Goal: Transaction & Acquisition: Purchase product/service

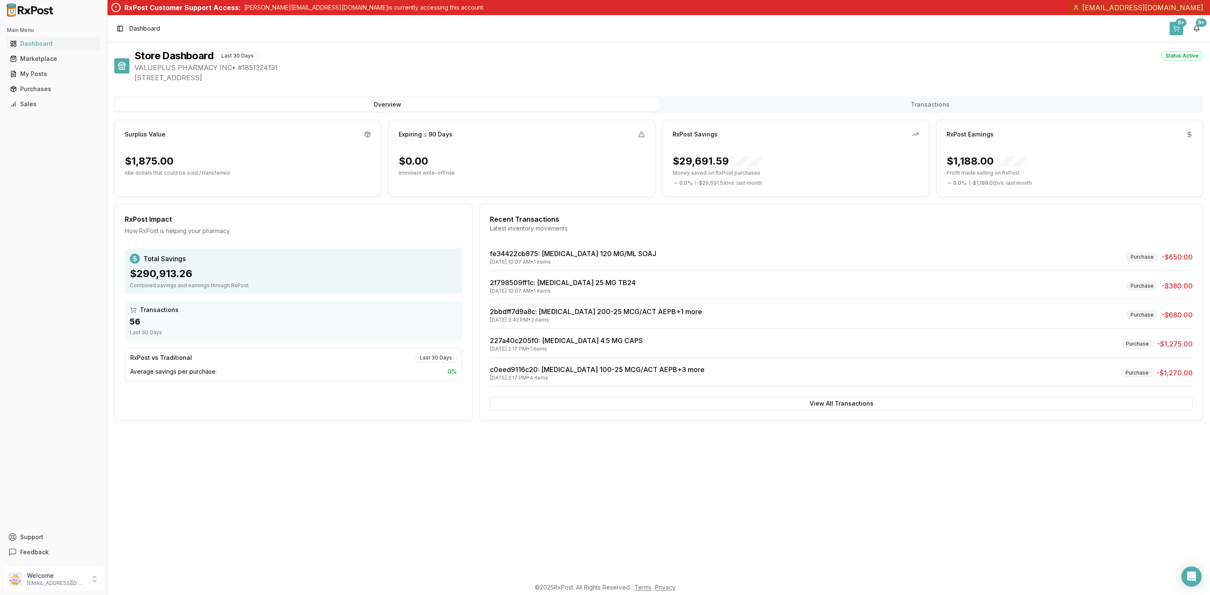
click at [1177, 31] on button "9+" at bounding box center [1176, 28] width 13 height 13
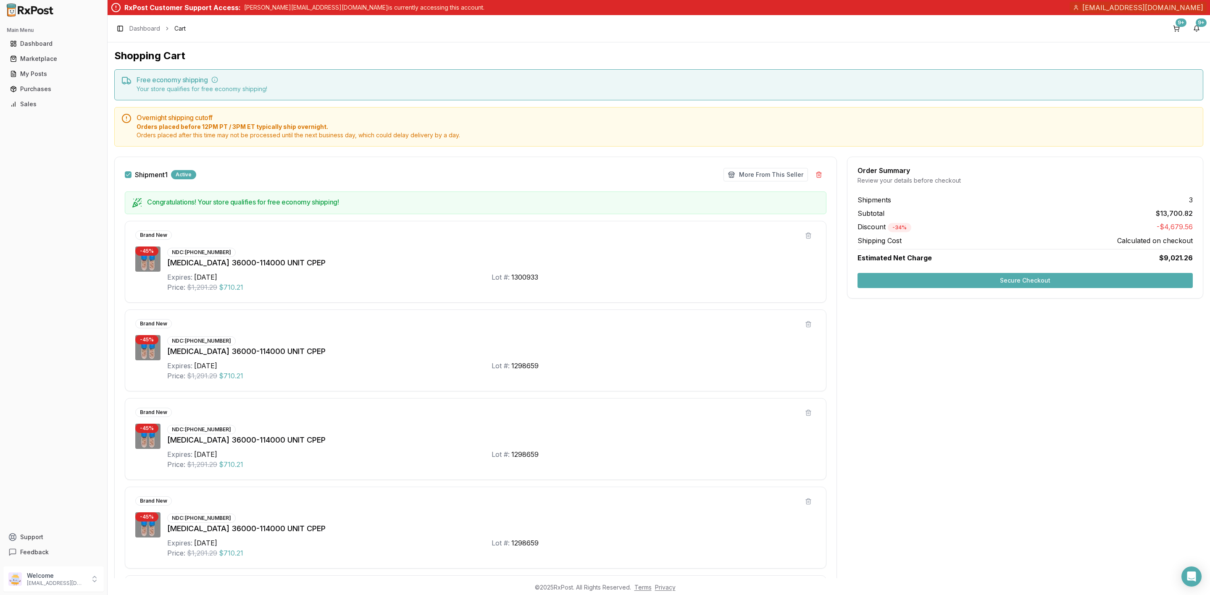
scroll to position [252, 0]
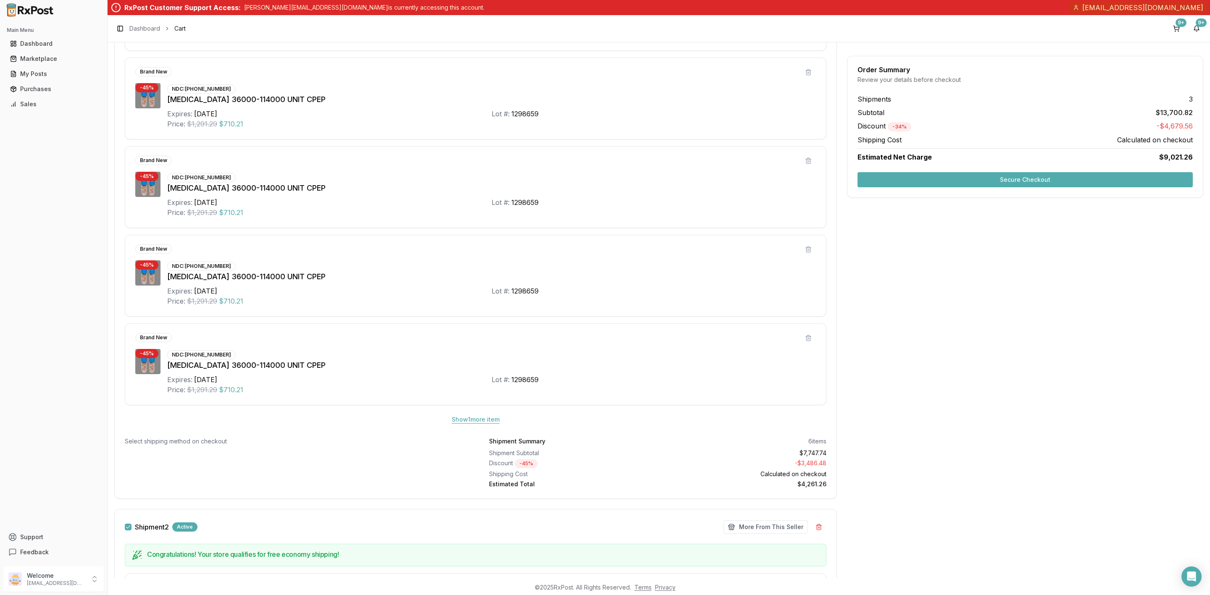
click at [478, 426] on button "Show 1 more item" at bounding box center [475, 419] width 61 height 15
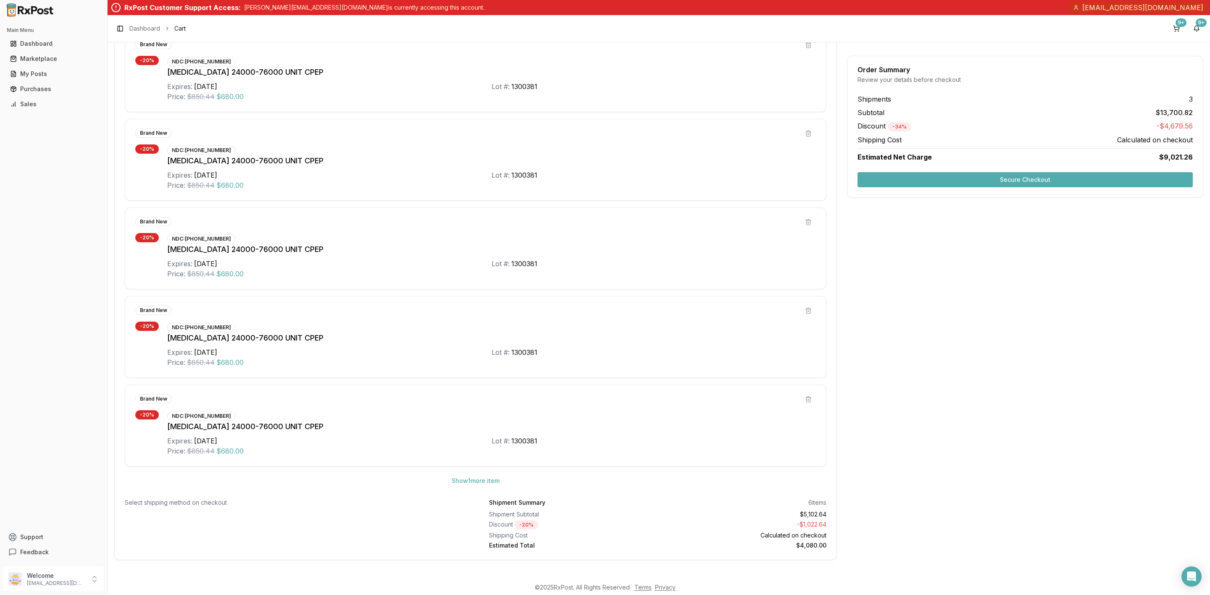
scroll to position [1038, 0]
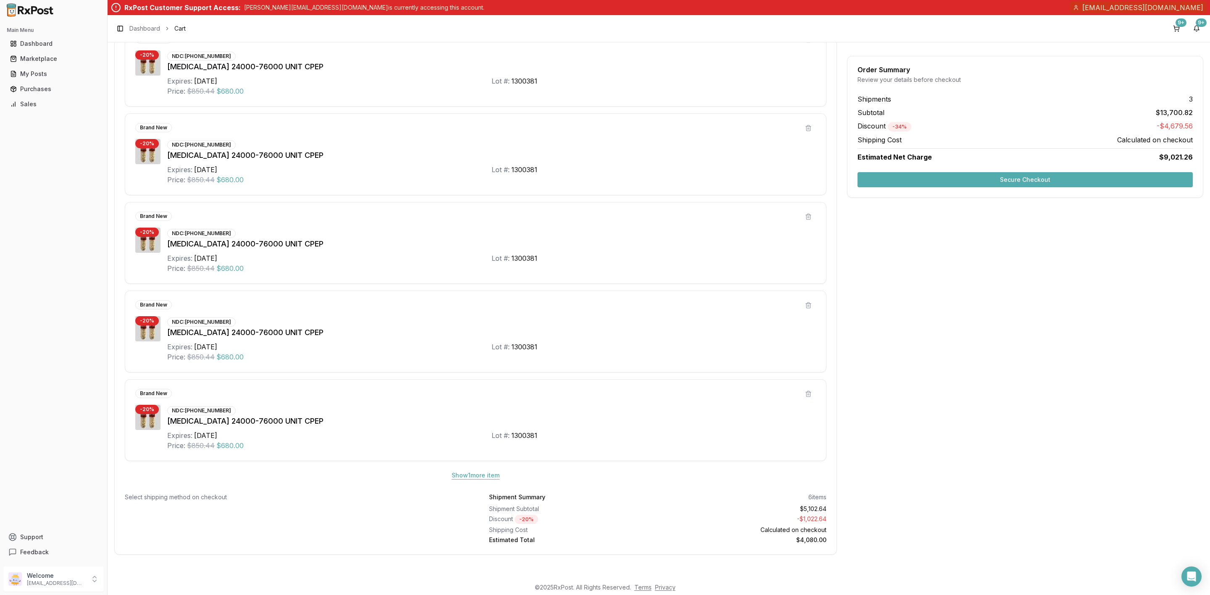
click at [483, 480] on button "Show 1 more item" at bounding box center [475, 475] width 61 height 15
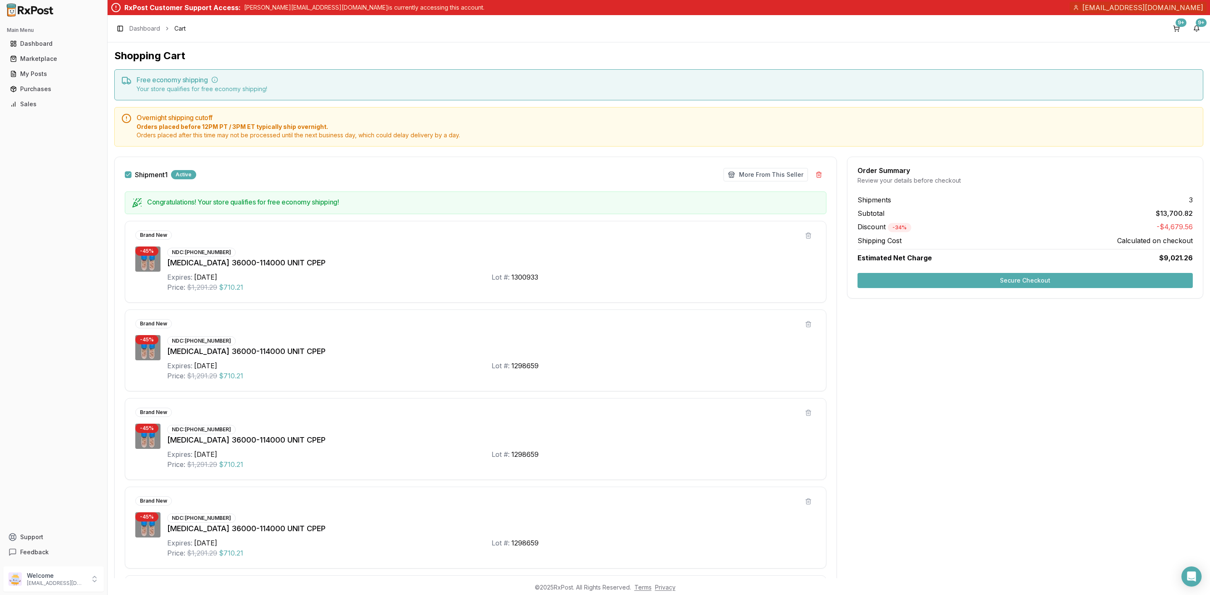
scroll to position [252, 0]
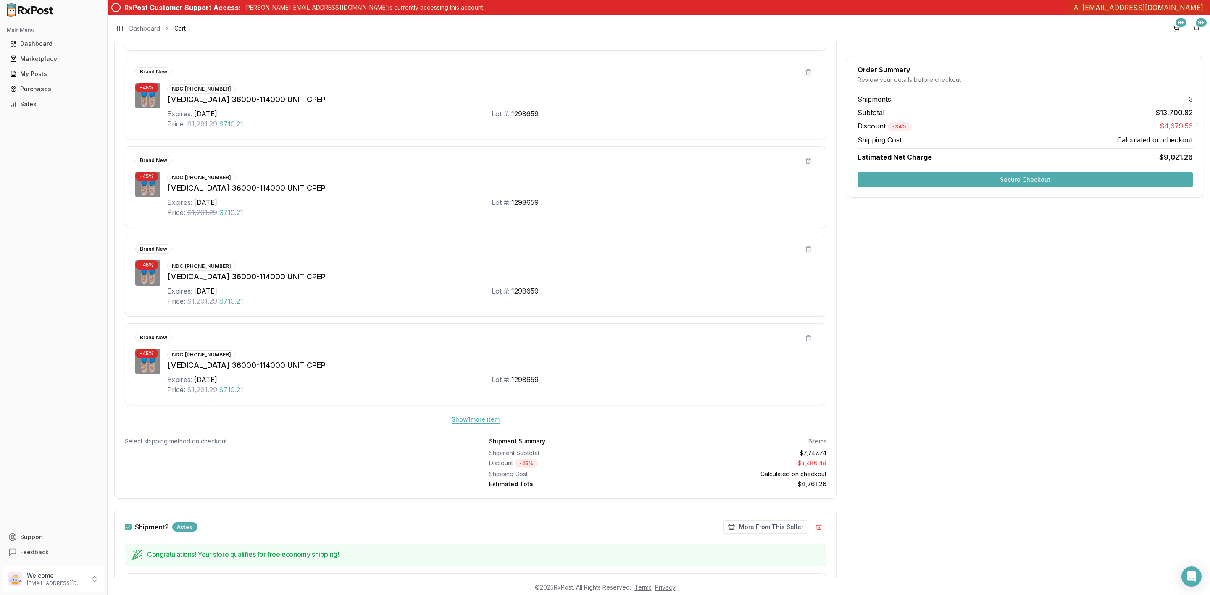
click at [488, 424] on button "Show 1 more item" at bounding box center [475, 419] width 61 height 15
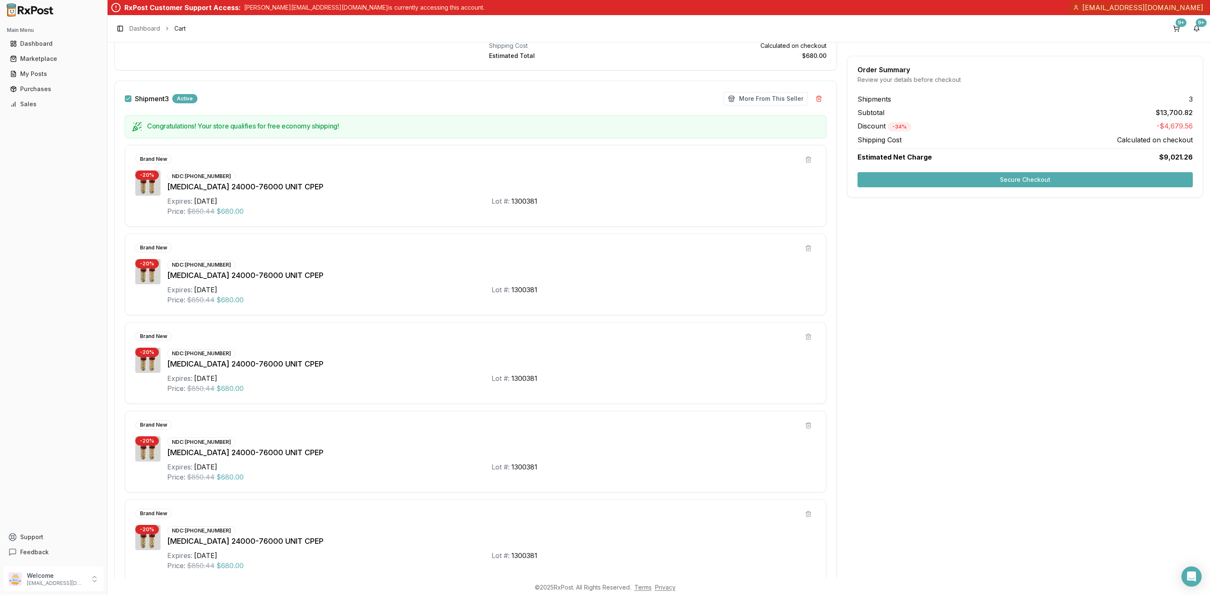
scroll to position [945, 0]
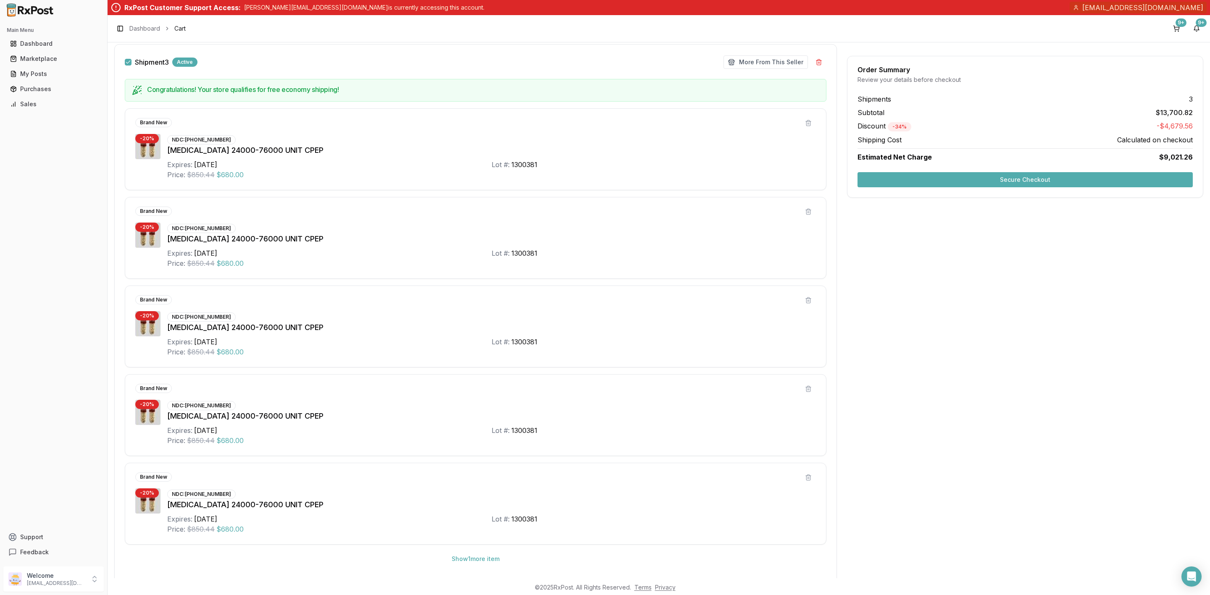
click at [976, 180] on button "Secure Checkout" at bounding box center [1025, 179] width 335 height 15
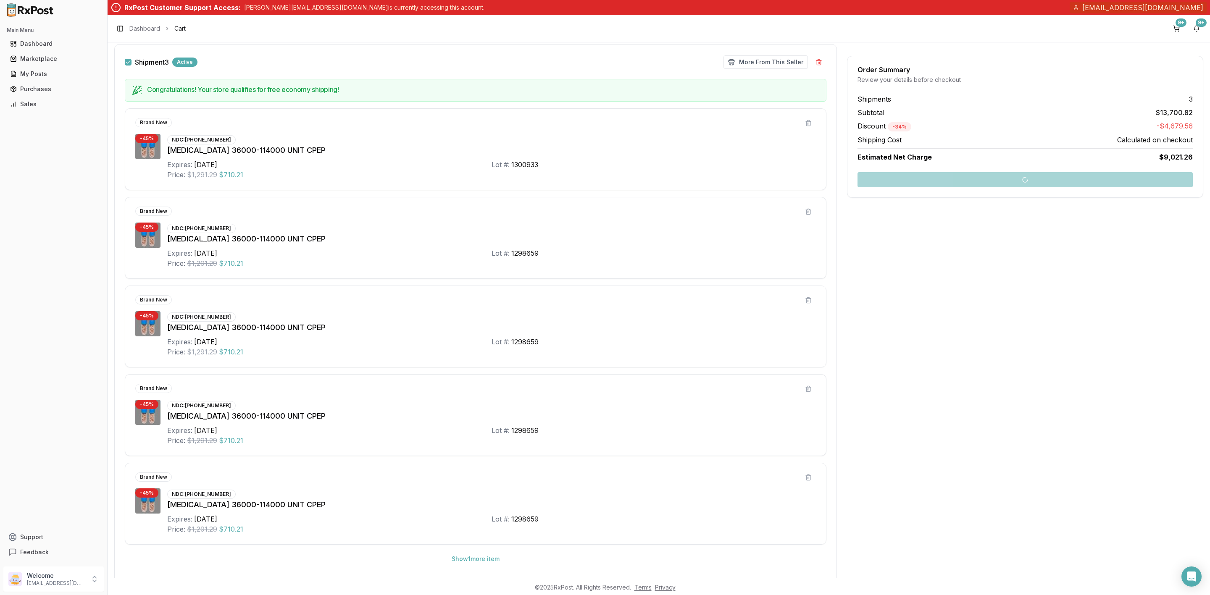
scroll to position [337, 0]
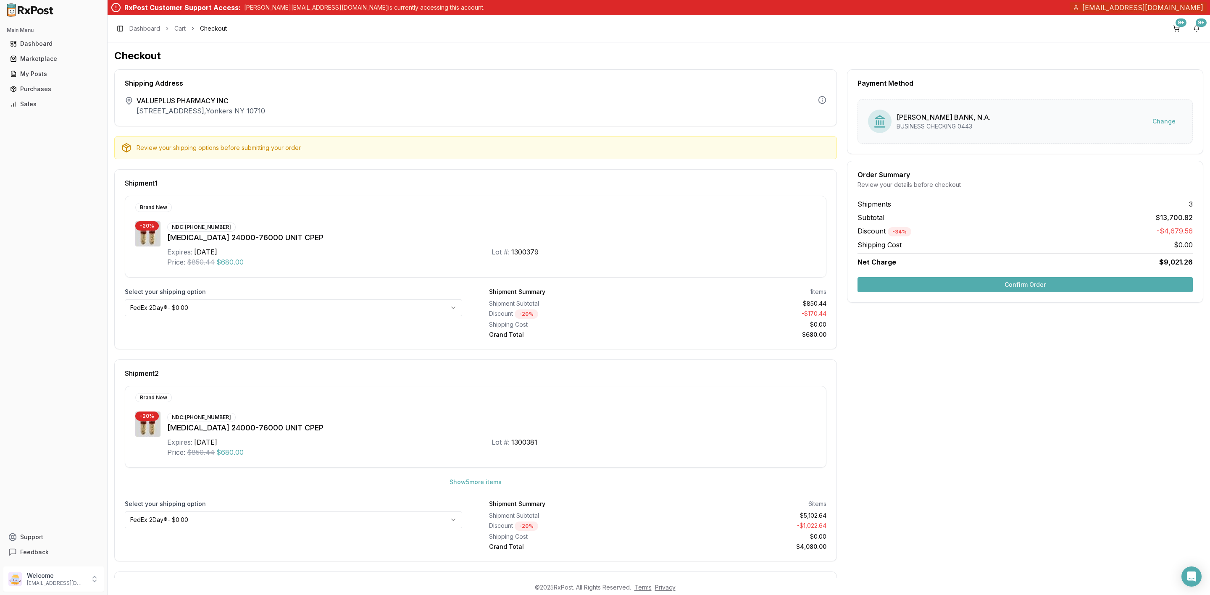
click at [1004, 284] on button "Confirm Order" at bounding box center [1025, 284] width 335 height 15
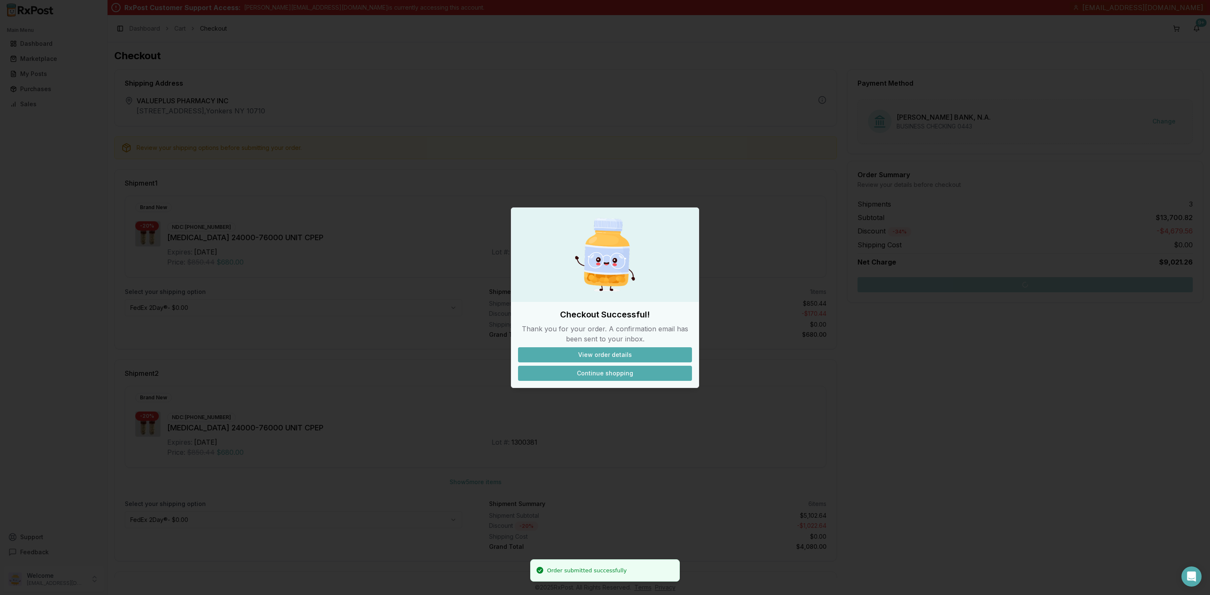
click at [638, 368] on button "Continue shopping" at bounding box center [605, 373] width 174 height 15
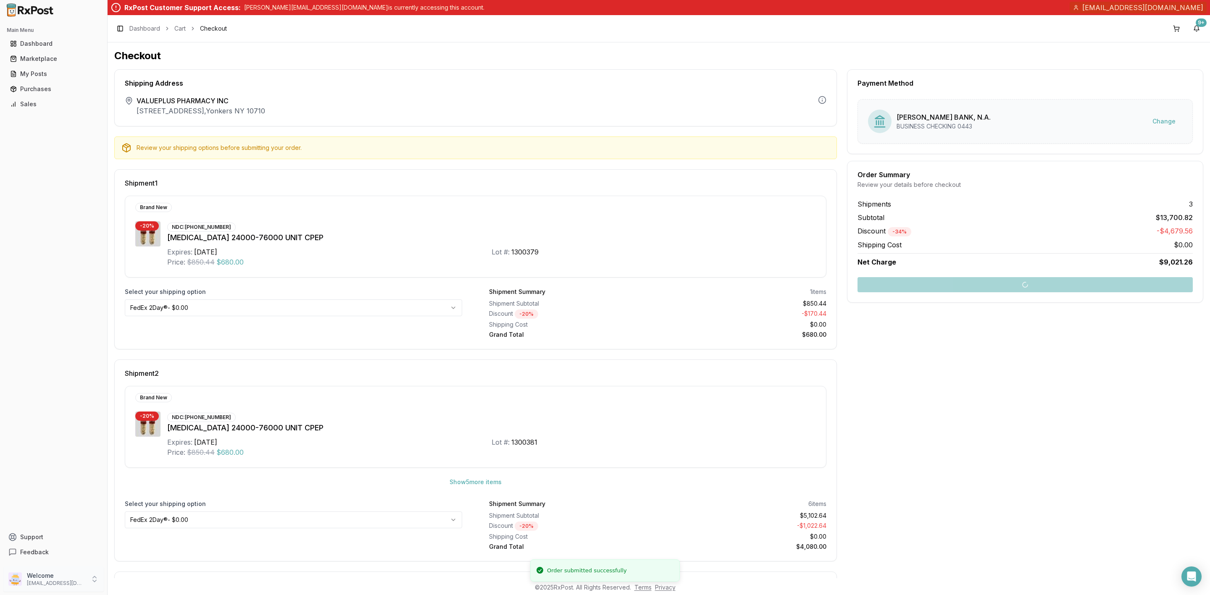
click at [32, 581] on p "info@valuepluspharmacy.net" at bounding box center [56, 583] width 58 height 7
click at [173, 590] on div "Store Settings Personal Settings Seller Profile Team Members Payment Settings S…" at bounding box center [152, 547] width 93 height 88
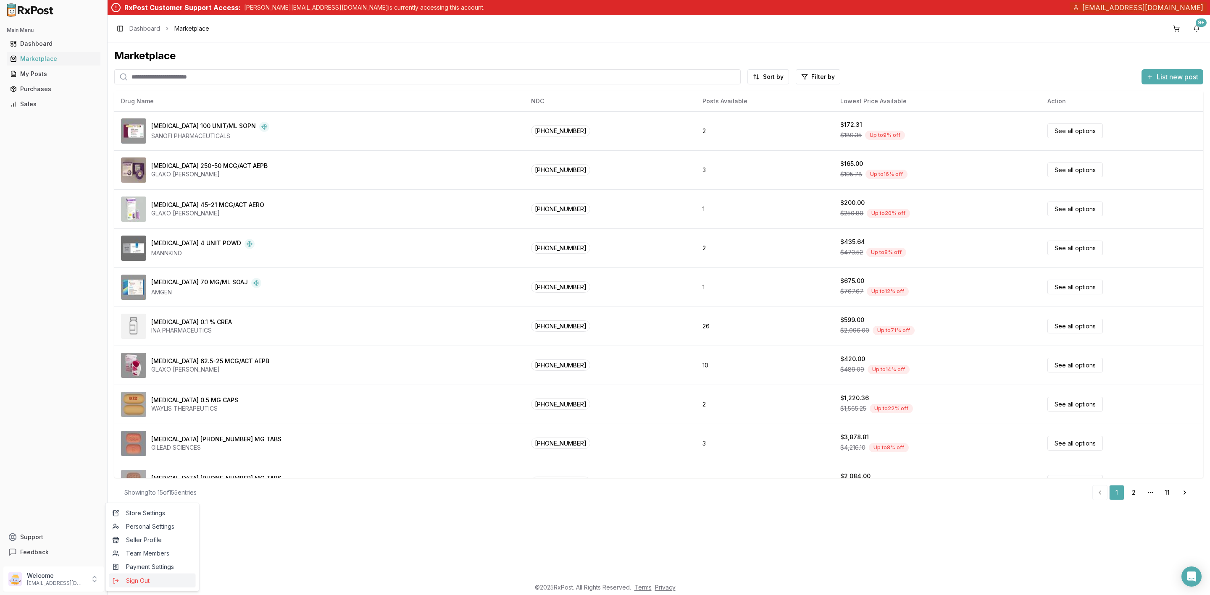
click at [135, 582] on span "Sign Out" at bounding box center [153, 581] width 80 height 8
